Goal: Task Accomplishment & Management: Complete application form

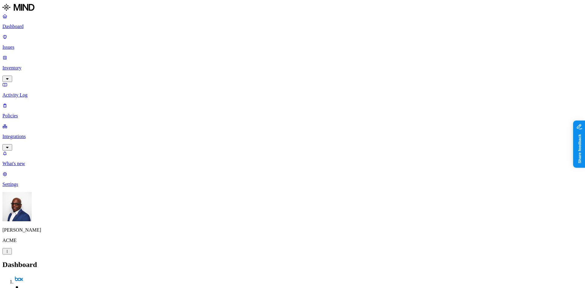
click at [23, 65] on p "Inventory" at bounding box center [292, 67] width 580 height 5
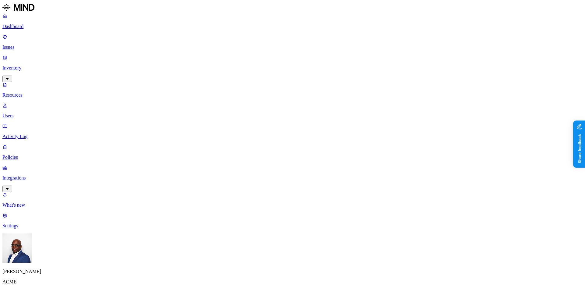
click at [182, 43] on button "button" at bounding box center [184, 42] width 5 height 2
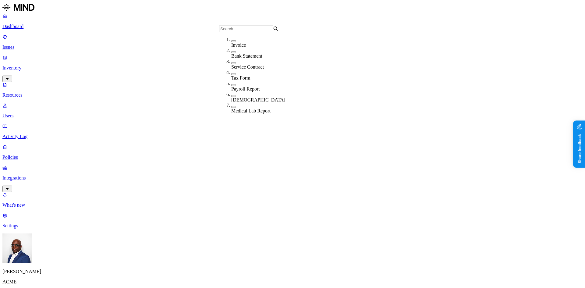
click at [231, 106] on button "button" at bounding box center [233, 107] width 5 height 2
click at [231, 96] on button "button" at bounding box center [233, 96] width 5 height 2
click at [231, 84] on button "button" at bounding box center [233, 85] width 5 height 2
click at [231, 75] on button "button" at bounding box center [233, 74] width 5 height 2
click at [231, 64] on button "button" at bounding box center [233, 63] width 5 height 2
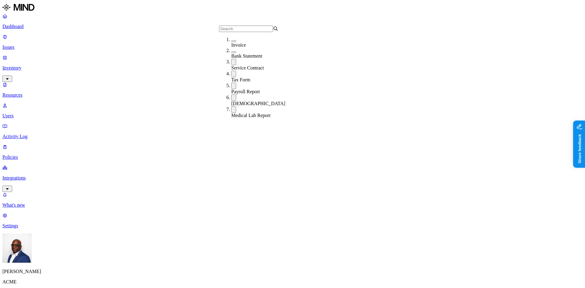
click at [231, 75] on div "Tax Form" at bounding box center [260, 77] width 59 height 12
click at [231, 86] on button "button" at bounding box center [233, 85] width 5 height 6
click at [231, 95] on button "button" at bounding box center [233, 96] width 5 height 6
click at [231, 105] on button "button" at bounding box center [233, 107] width 5 height 6
click at [231, 53] on button "button" at bounding box center [233, 52] width 5 height 2
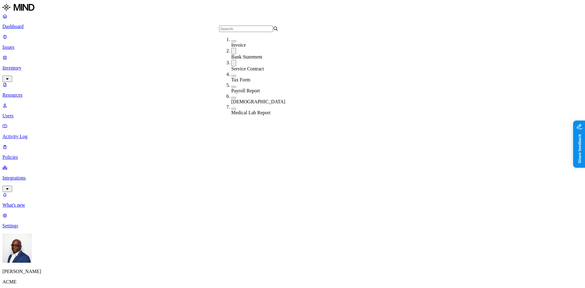
click at [231, 43] on div "Invoice" at bounding box center [260, 42] width 59 height 11
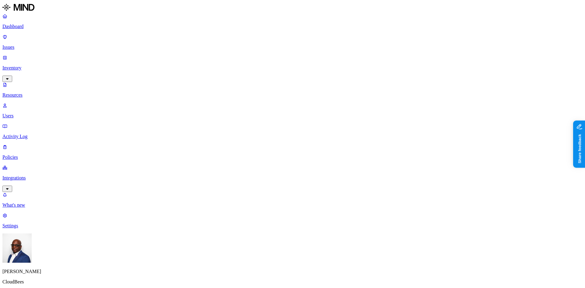
click at [25, 26] on p "Dashboard" at bounding box center [292, 26] width 580 height 5
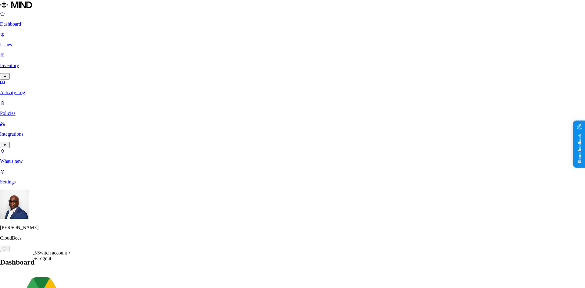
click at [104, 172] on div "ACME" at bounding box center [111, 170] width 59 height 5
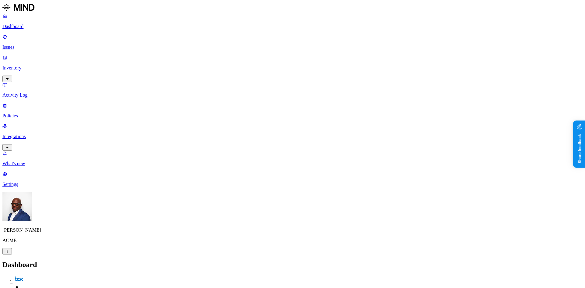
drag, startPoint x: 301, startPoint y: 202, endPoint x: 309, endPoint y: 201, distance: 8.2
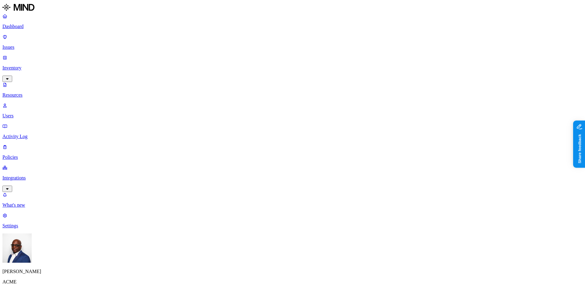
drag, startPoint x: 31, startPoint y: 67, endPoint x: 29, endPoint y: 56, distance: 11.8
click at [31, 113] on p "Users" at bounding box center [292, 115] width 580 height 5
click at [28, 92] on p "Resources" at bounding box center [292, 94] width 580 height 5
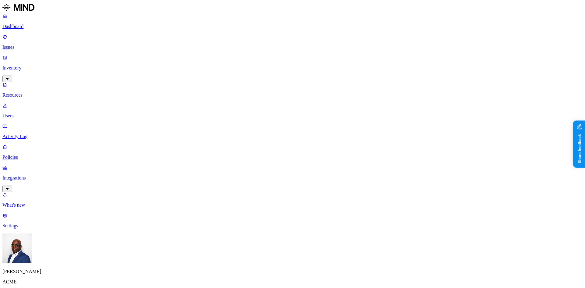
click at [25, 27] on p "Dashboard" at bounding box center [292, 26] width 580 height 5
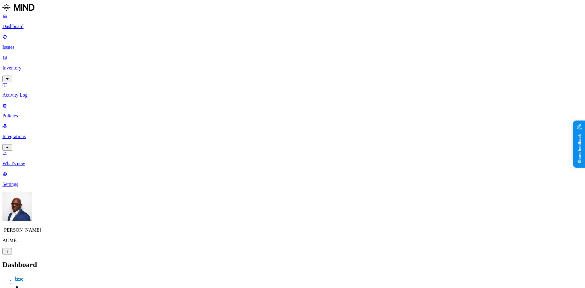
click at [20, 113] on p "Policies" at bounding box center [292, 115] width 580 height 5
click at [36, 275] on button "Create Policy" at bounding box center [18, 278] width 33 height 6
click at [256, 133] on label "Data type" at bounding box center [251, 133] width 9 height 11
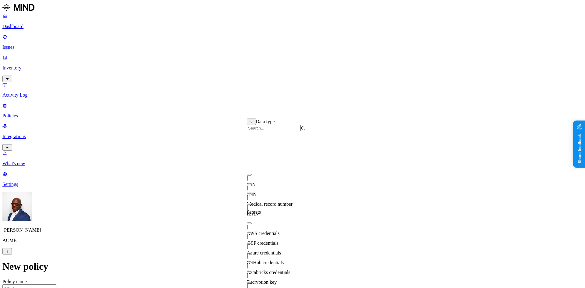
scroll to position [92, 0]
click at [253, 248] on div "GitHub credentials" at bounding box center [276, 256] width 58 height 17
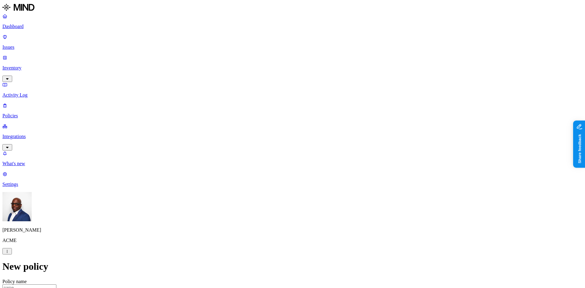
click at [273, 159] on label "Web Domain" at bounding box center [266, 159] width 16 height 11
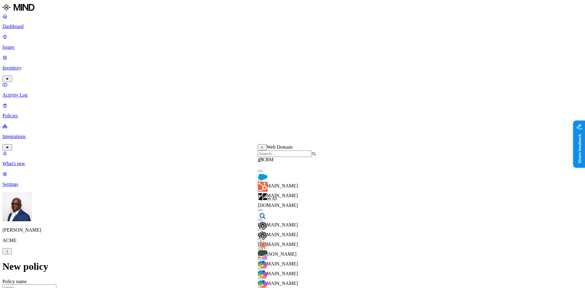
scroll to position [33, 0]
click at [263, 209] on button "button" at bounding box center [260, 210] width 5 height 2
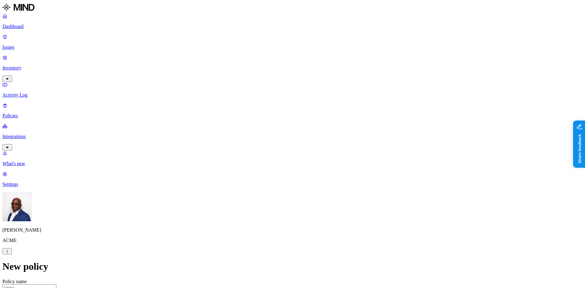
click at [273, 188] on label "Web Domain" at bounding box center [266, 184] width 16 height 11
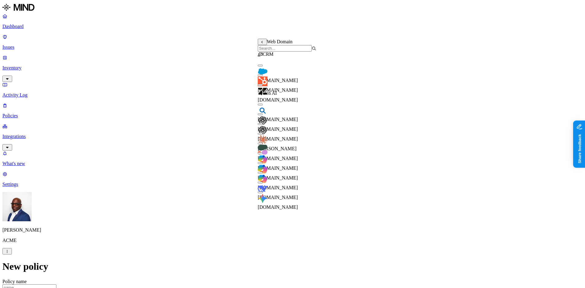
click at [263, 125] on button "button" at bounding box center [260, 124] width 5 height 2
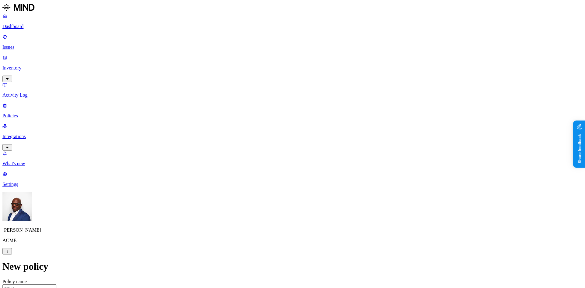
scroll to position [244, 0]
click at [44, 134] on p "Integrations" at bounding box center [292, 136] width 580 height 5
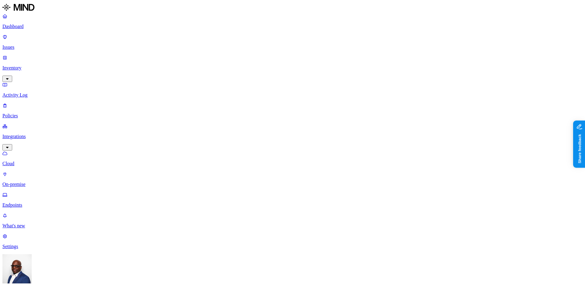
click at [29, 202] on p "Endpoints" at bounding box center [292, 204] width 580 height 5
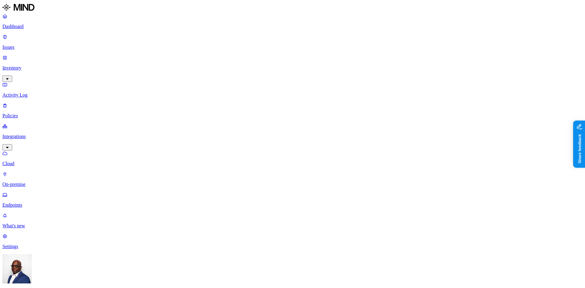
click at [26, 65] on p "Inventory" at bounding box center [292, 67] width 580 height 5
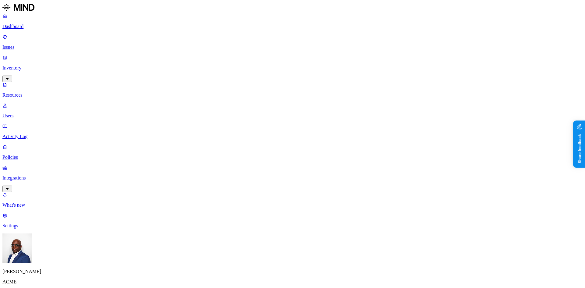
click at [21, 26] on p "Dashboard" at bounding box center [292, 26] width 580 height 5
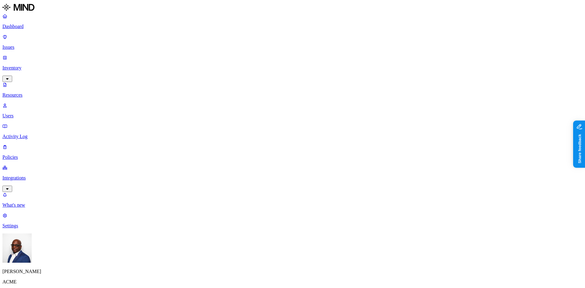
click at [26, 25] on p "Dashboard" at bounding box center [292, 26] width 580 height 5
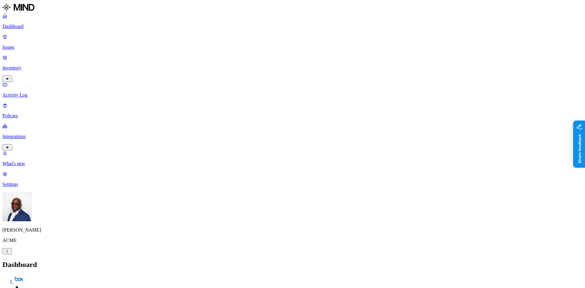
click at [29, 65] on p "Inventory" at bounding box center [292, 67] width 580 height 5
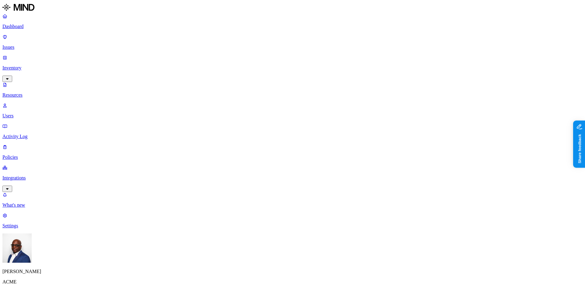
click at [24, 27] on p "Dashboard" at bounding box center [292, 26] width 580 height 5
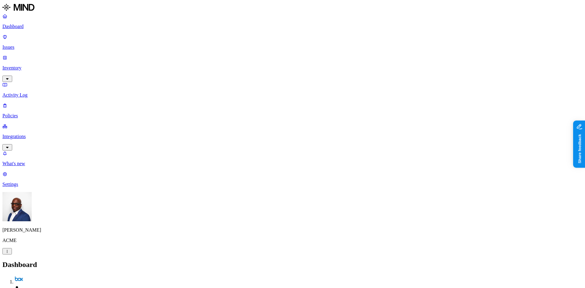
click at [28, 65] on p "Inventory" at bounding box center [292, 67] width 580 height 5
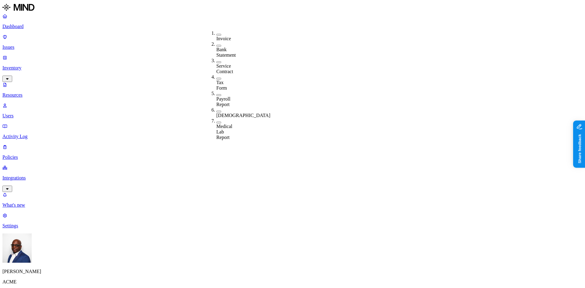
click at [33, 26] on p "Dashboard" at bounding box center [292, 26] width 580 height 5
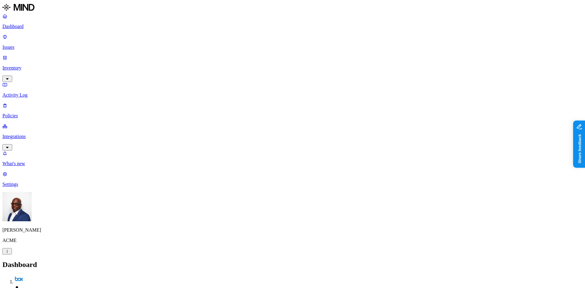
click at [26, 92] on p "Activity Log" at bounding box center [292, 94] width 580 height 5
click at [22, 44] on p "Issues" at bounding box center [292, 46] width 580 height 5
click at [36, 277] on span "Exposure" at bounding box center [27, 279] width 17 height 5
click at [64, 277] on span "Exfiltration" at bounding box center [54, 279] width 19 height 5
click at [98, 277] on span "Insider threat" at bounding box center [87, 279] width 24 height 5
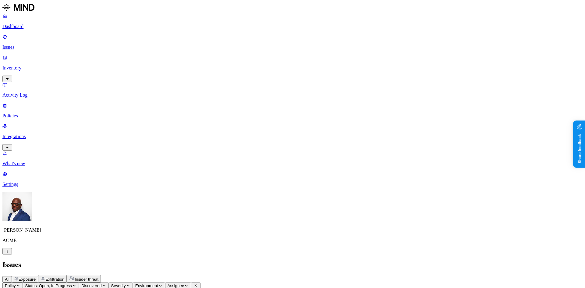
click at [32, 25] on p "Dashboard" at bounding box center [292, 26] width 580 height 5
click at [26, 113] on p "Policies" at bounding box center [292, 115] width 580 height 5
click at [36, 275] on button "Create Policy" at bounding box center [18, 278] width 33 height 6
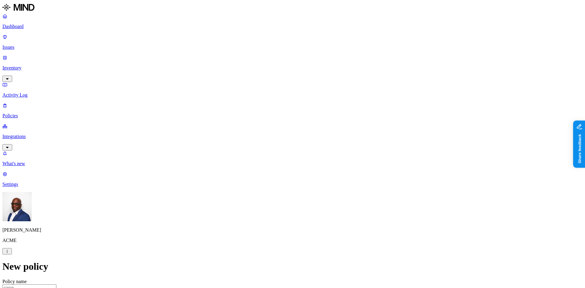
scroll to position [91, 0]
click at [26, 134] on p "Integrations" at bounding box center [292, 136] width 580 height 5
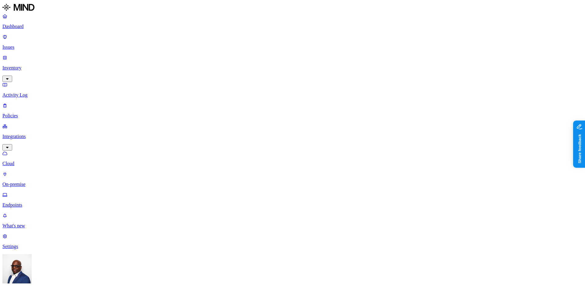
click at [30, 202] on p "Endpoints" at bounding box center [292, 204] width 580 height 5
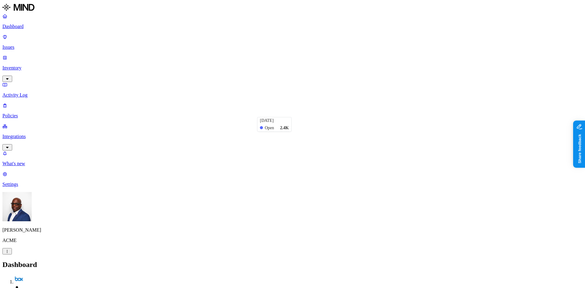
scroll to position [54, 0]
click at [29, 113] on p "Policies" at bounding box center [292, 115] width 580 height 5
click at [36, 275] on button "Create Policy" at bounding box center [18, 278] width 33 height 6
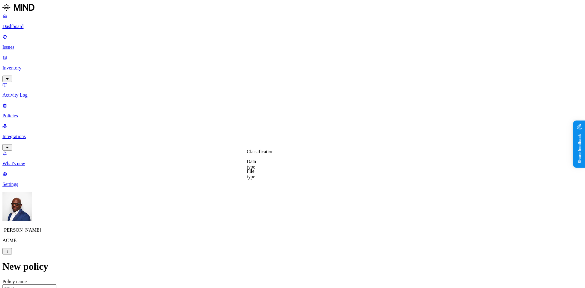
click at [256, 165] on label "Data type" at bounding box center [251, 164] width 9 height 11
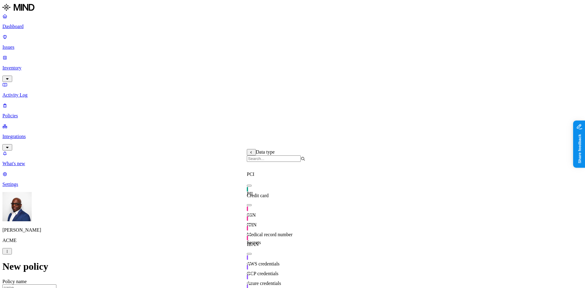
scroll to position [107, 0]
click at [256, 279] on div "GitHub credentials" at bounding box center [276, 287] width 58 height 17
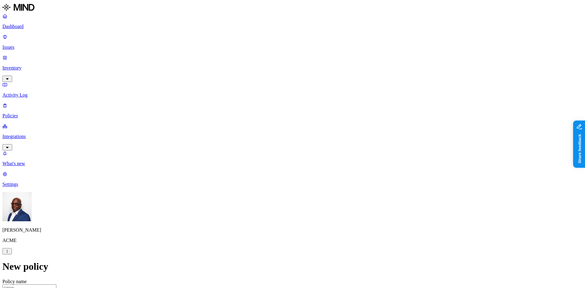
drag, startPoint x: 409, startPoint y: 161, endPoint x: 405, endPoint y: 159, distance: 4.2
click at [273, 193] on label "Web Domain" at bounding box center [266, 189] width 16 height 11
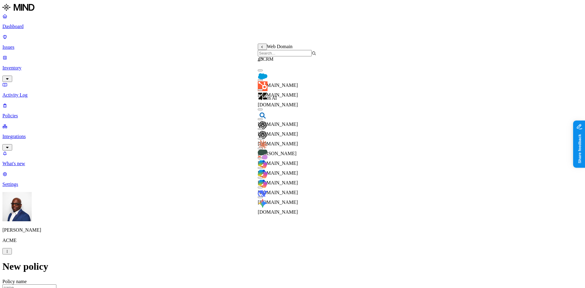
click at [275, 55] on input "search" at bounding box center [285, 53] width 54 height 6
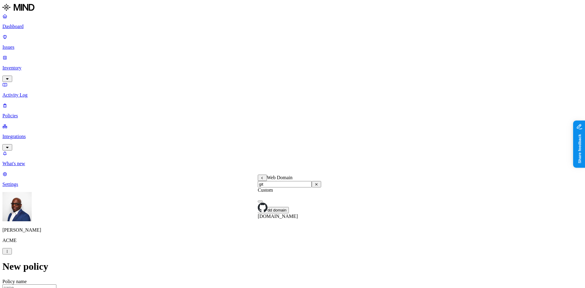
type input "git"
click at [280, 213] on span "github.com" at bounding box center [278, 215] width 40 height 5
